Goal: Transaction & Acquisition: Purchase product/service

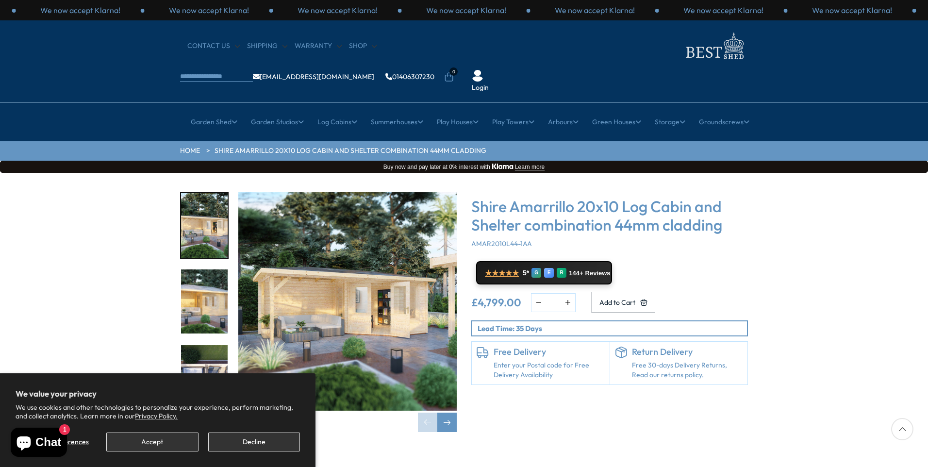
click at [335, 298] on img "1 / 8" at bounding box center [347, 301] width 218 height 218
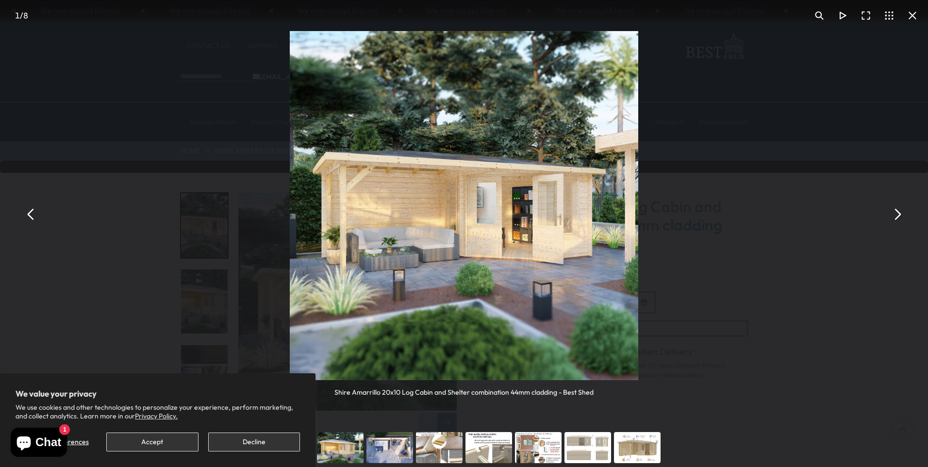
click at [899, 215] on button "You can close this modal content with the ESC key" at bounding box center [896, 213] width 23 height 23
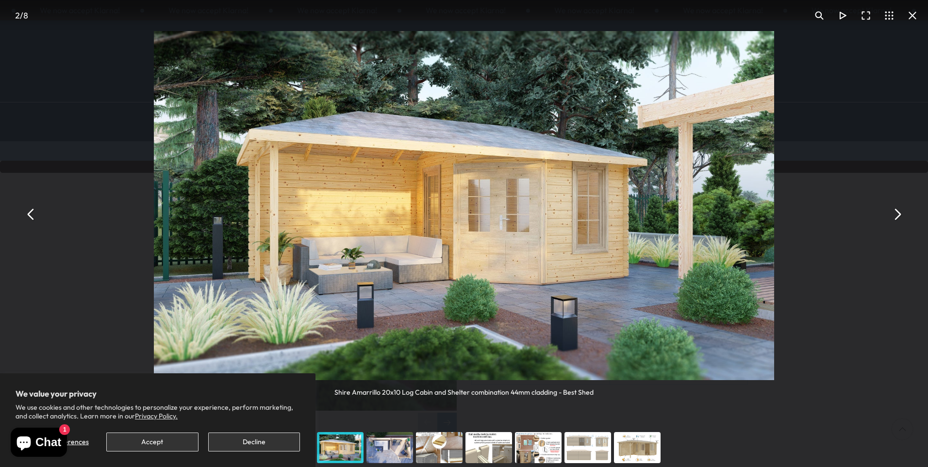
click at [898, 215] on button "You can close this modal content with the ESC key" at bounding box center [896, 213] width 23 height 23
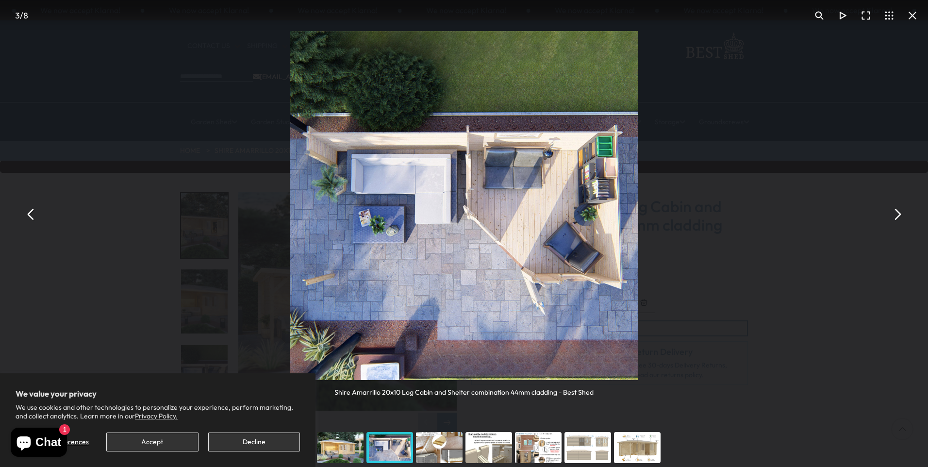
click at [898, 215] on button "You can close this modal content with the ESC key" at bounding box center [896, 213] width 23 height 23
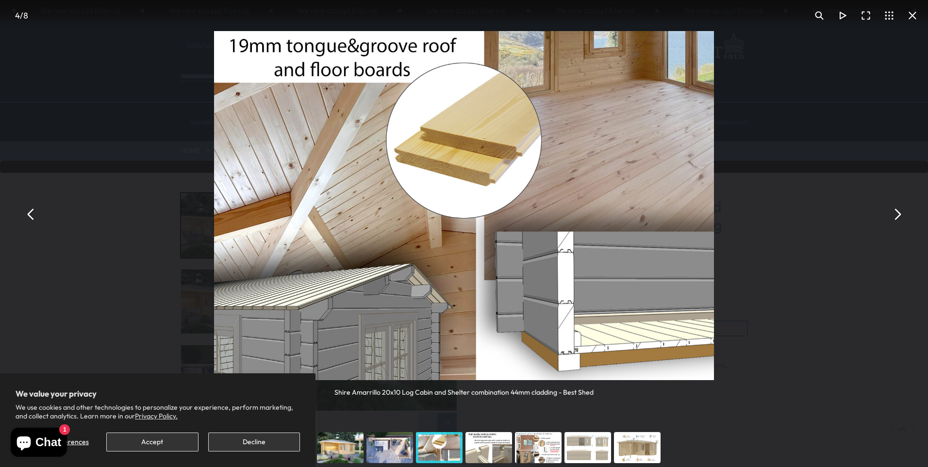
click at [897, 216] on button "You can close this modal content with the ESC key" at bounding box center [896, 213] width 23 height 23
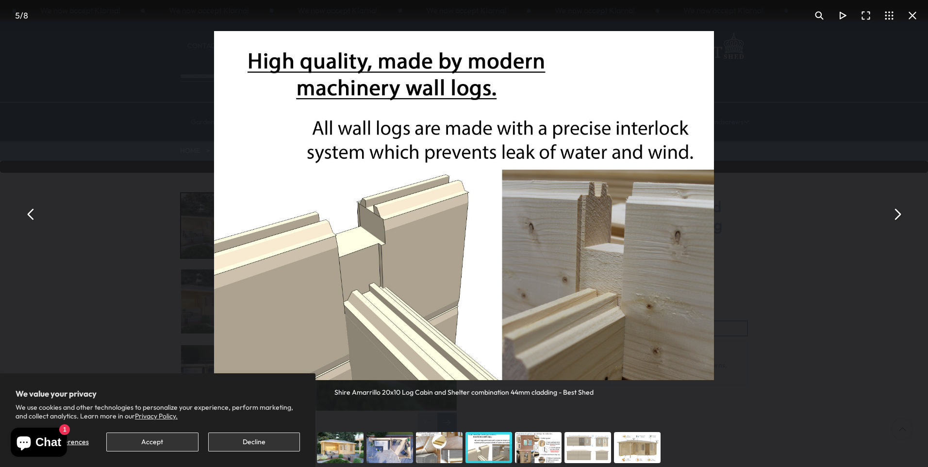
click at [897, 216] on button "You can close this modal content with the ESC key" at bounding box center [896, 213] width 23 height 23
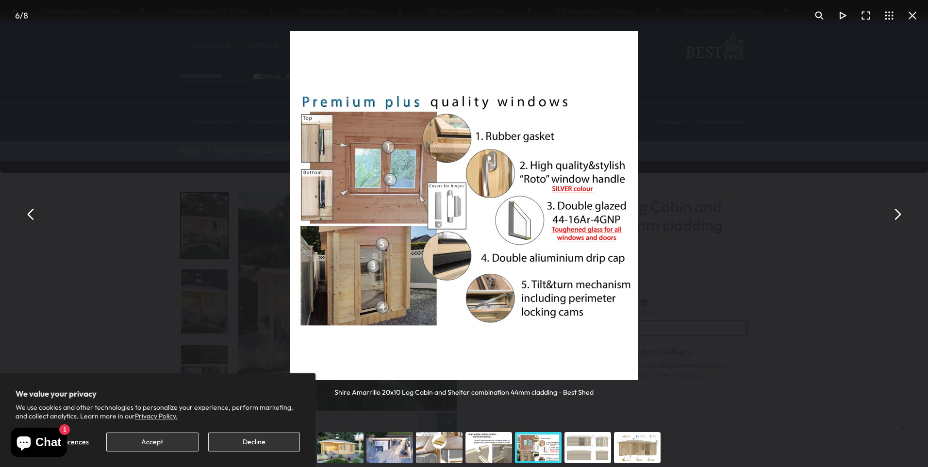
click at [897, 216] on button "You can close this modal content with the ESC key" at bounding box center [896, 213] width 23 height 23
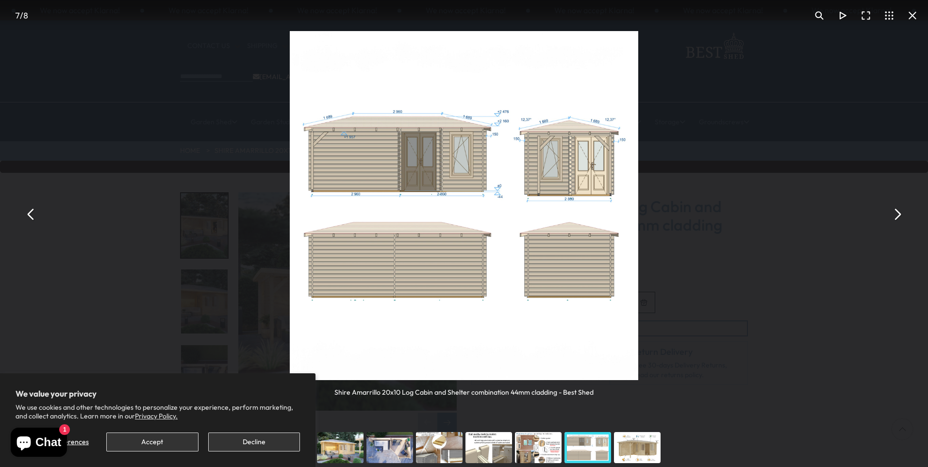
click at [897, 216] on button "You can close this modal content with the ESC key" at bounding box center [896, 213] width 23 height 23
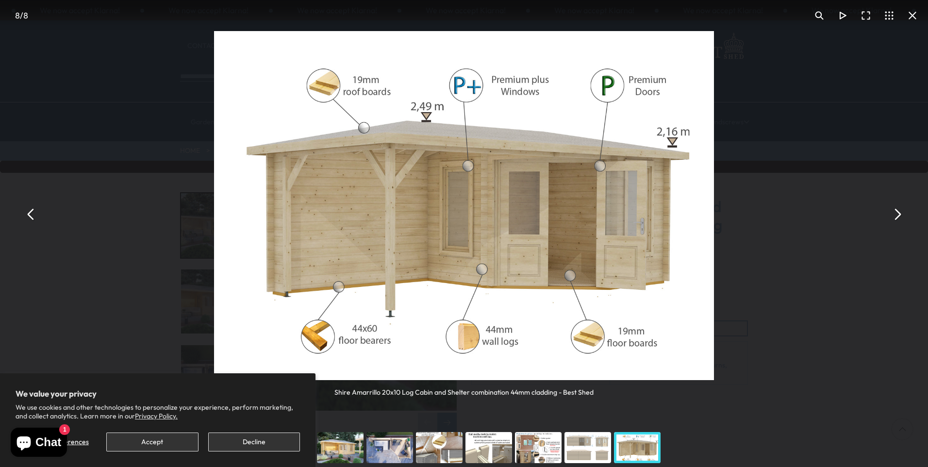
click at [897, 216] on button "You can close this modal content with the ESC key" at bounding box center [896, 213] width 23 height 23
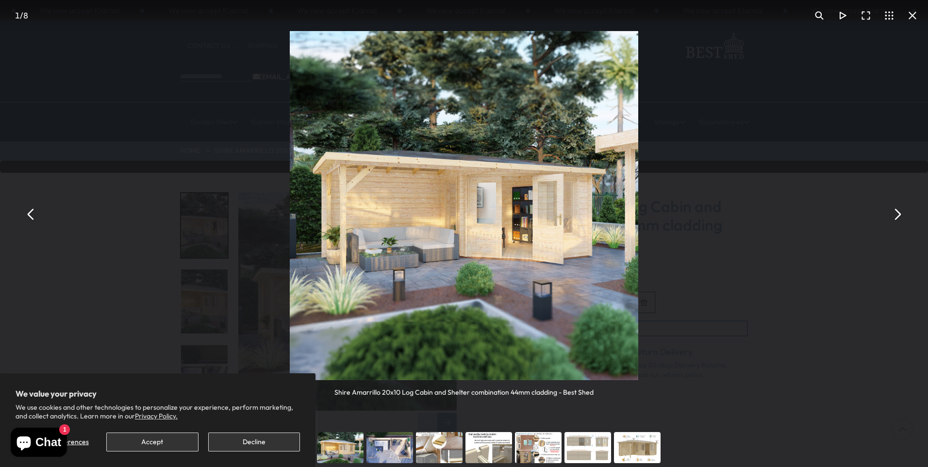
click at [897, 216] on button "You can close this modal content with the ESC key" at bounding box center [896, 213] width 23 height 23
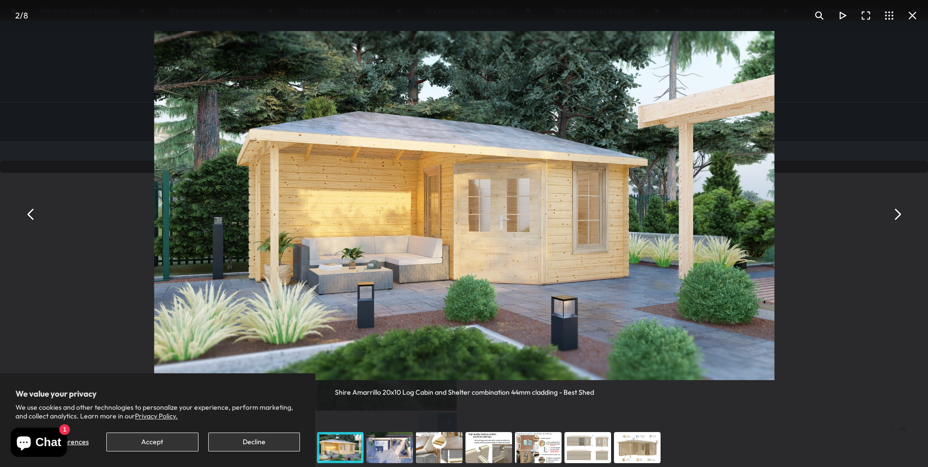
click at [897, 216] on button "You can close this modal content with the ESC key" at bounding box center [896, 213] width 23 height 23
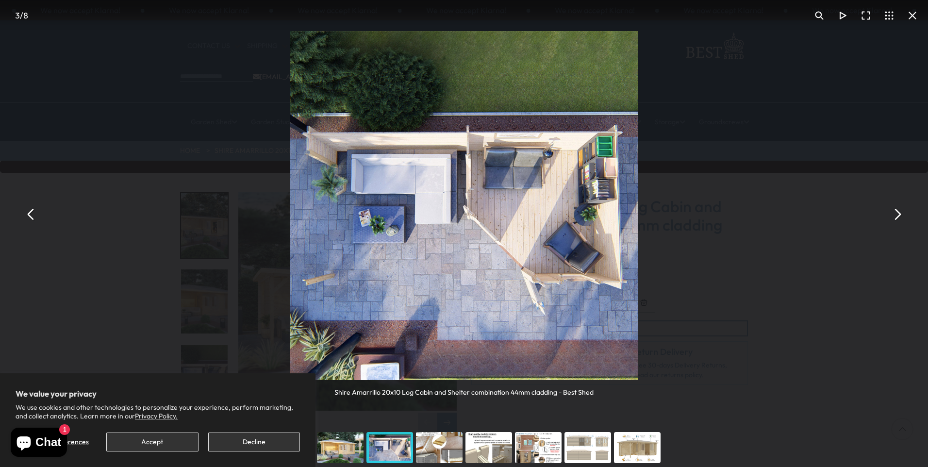
click at [897, 216] on button "You can close this modal content with the ESC key" at bounding box center [896, 213] width 23 height 23
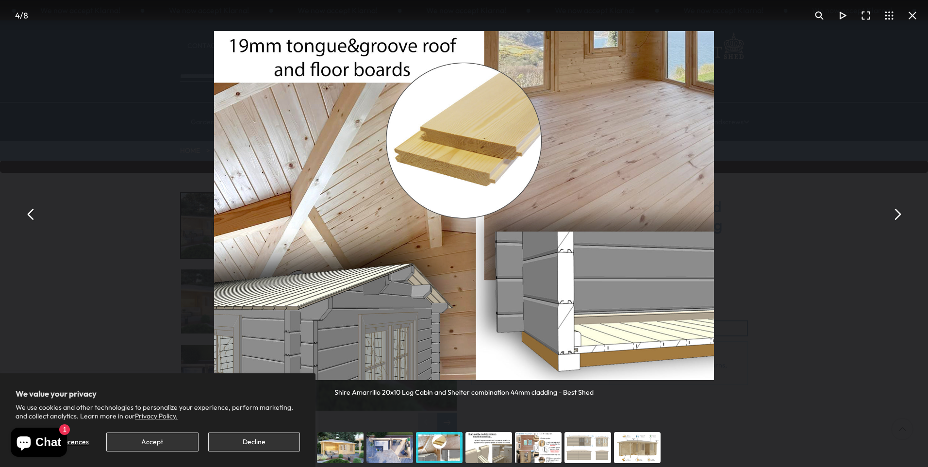
click at [897, 216] on button "You can close this modal content with the ESC key" at bounding box center [896, 213] width 23 height 23
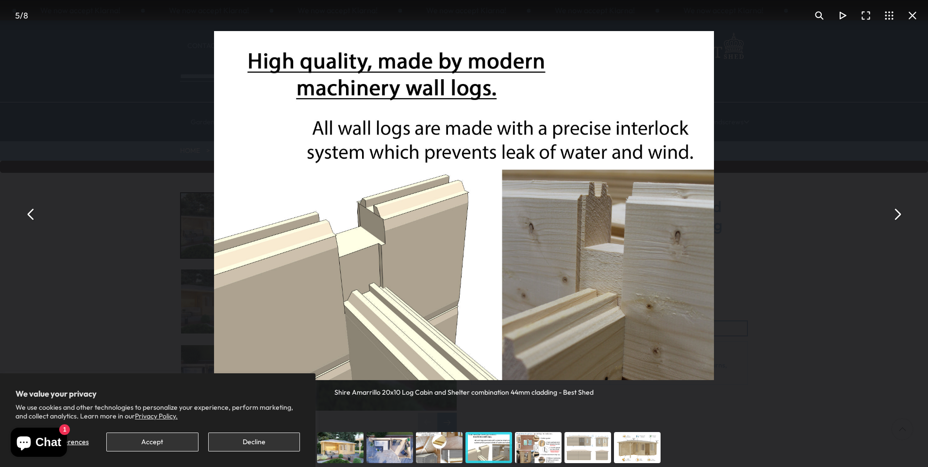
click at [913, 16] on button "You can close this modal content with the ESC key" at bounding box center [912, 15] width 23 height 23
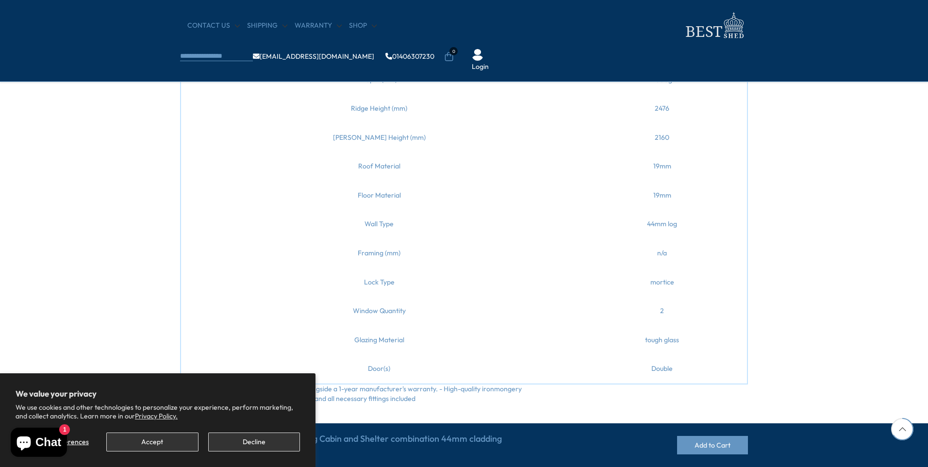
scroll to position [534, 0]
